Goal: Task Accomplishment & Management: Use online tool/utility

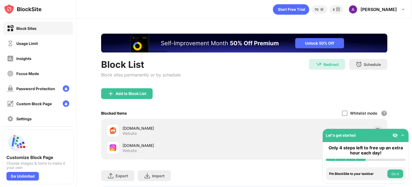
scroll to position [33, 0]
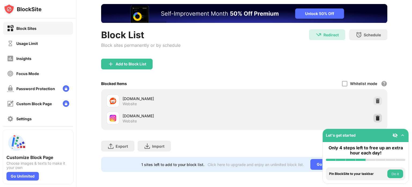
click at [377, 114] on div at bounding box center [378, 118] width 9 height 9
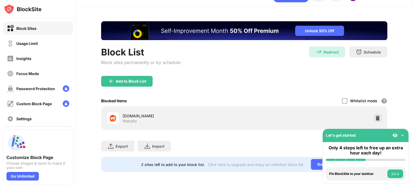
scroll to position [16, 0]
click at [142, 81] on div "Add to Block List" at bounding box center [127, 81] width 52 height 11
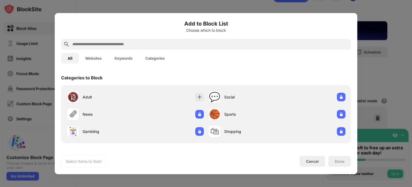
click at [124, 50] on div "All Websites Keywords Categories" at bounding box center [206, 57] width 290 height 17
click at [124, 49] on div "All Websites Keywords Categories" at bounding box center [206, 57] width 290 height 17
click at [121, 43] on input "text" at bounding box center [210, 44] width 277 height 6
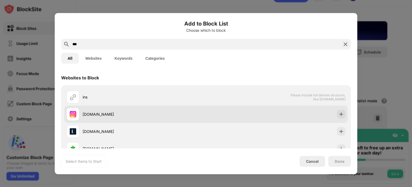
type input "***"
click at [138, 108] on div "[DOMAIN_NAME]" at bounding box center [137, 113] width 140 height 13
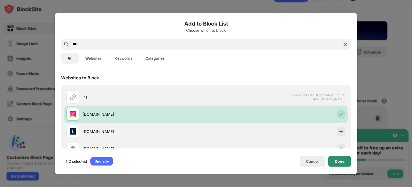
click at [336, 161] on div "Done" at bounding box center [340, 161] width 10 height 4
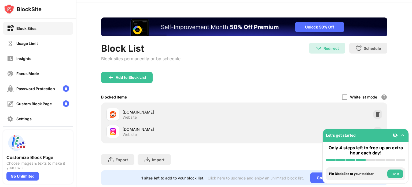
scroll to position [33, 0]
